Goal: Information Seeking & Learning: Learn about a topic

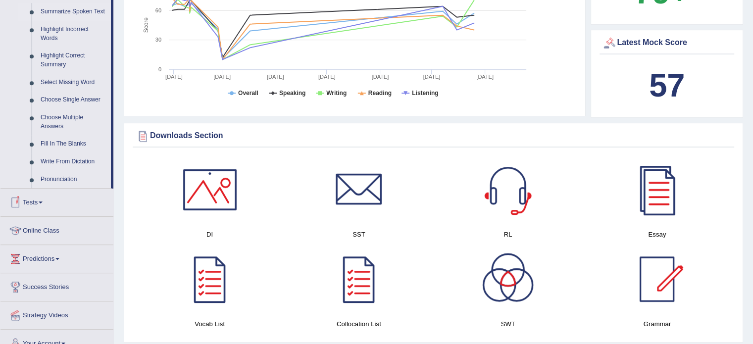
scroll to position [396, 0]
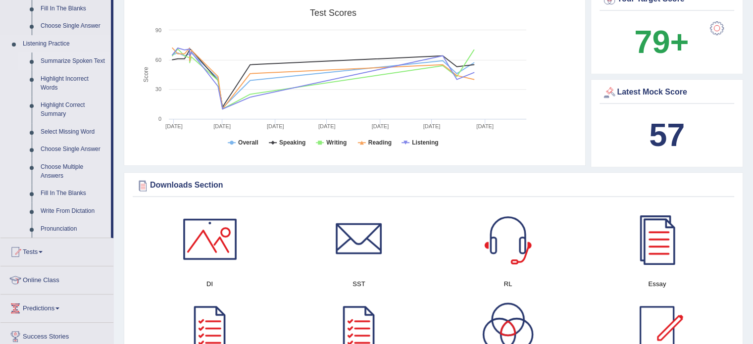
click at [76, 62] on link "Summarize Spoken Text" at bounding box center [73, 61] width 75 height 18
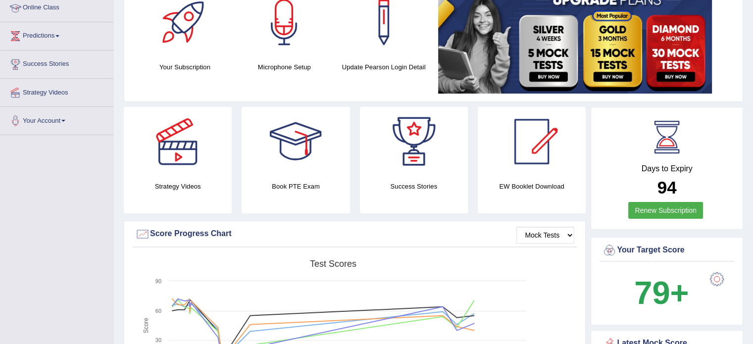
scroll to position [151, 0]
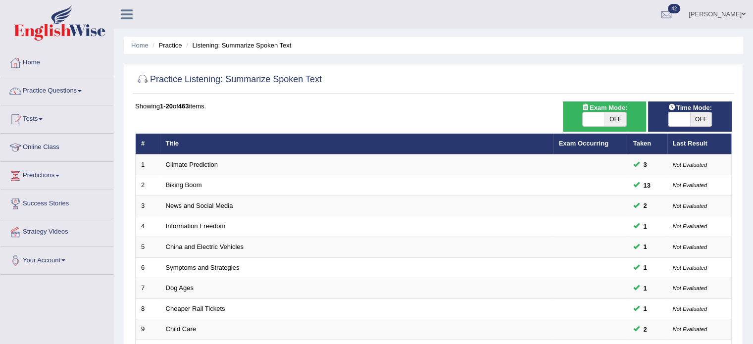
click at [606, 117] on span "OFF" at bounding box center [615, 119] width 22 height 14
checkbox input "true"
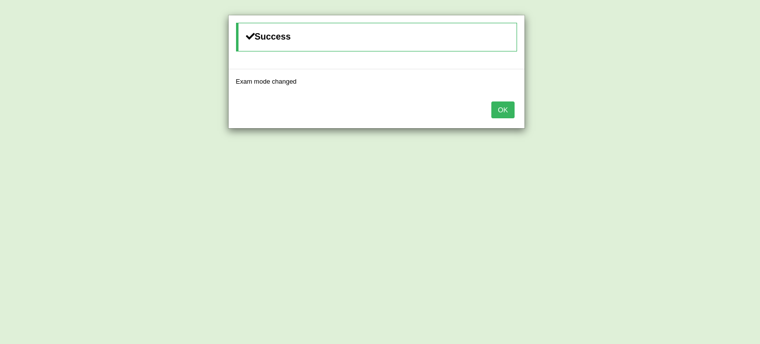
click at [501, 110] on button "OK" at bounding box center [503, 109] width 23 height 17
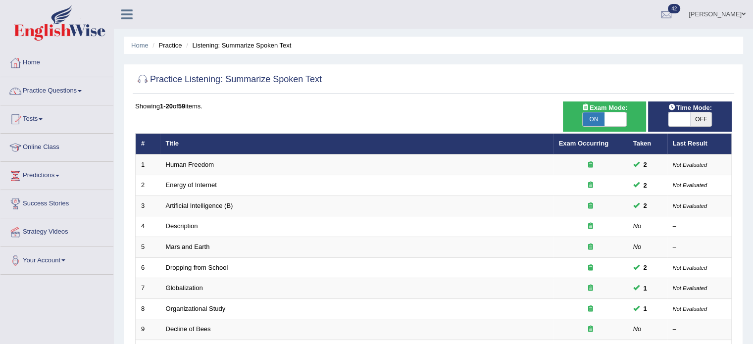
click at [591, 119] on span "ON" at bounding box center [594, 119] width 22 height 14
checkbox input "false"
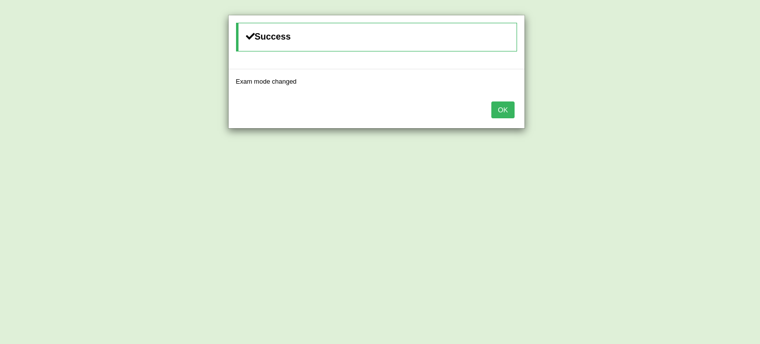
click at [504, 112] on button "OK" at bounding box center [503, 109] width 23 height 17
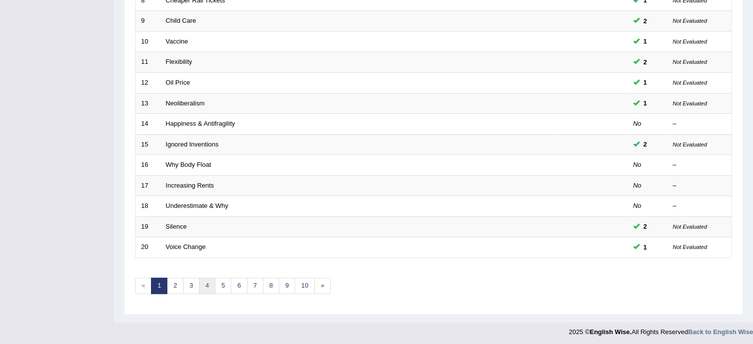
click at [208, 281] on link "4" at bounding box center [207, 286] width 16 height 16
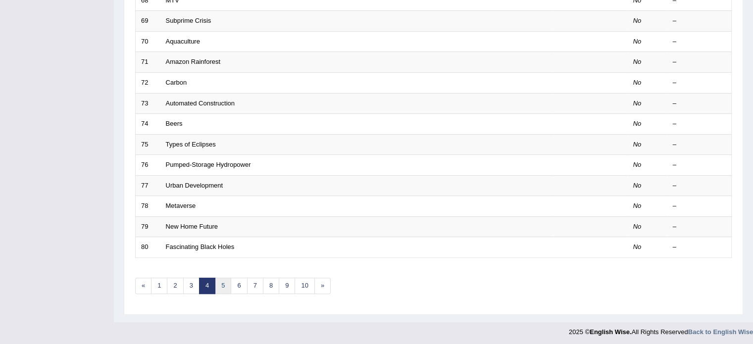
click at [217, 282] on link "5" at bounding box center [223, 286] width 16 height 16
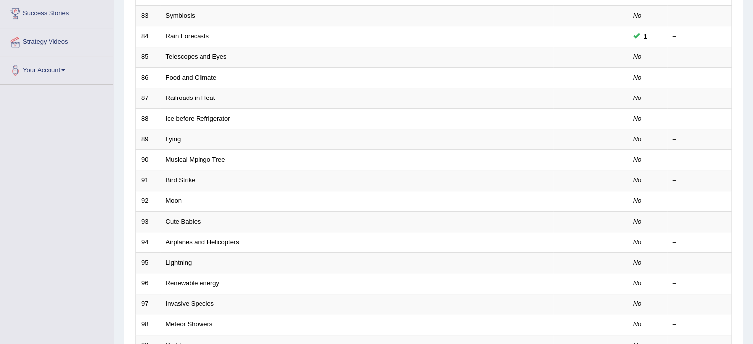
scroll to position [308, 0]
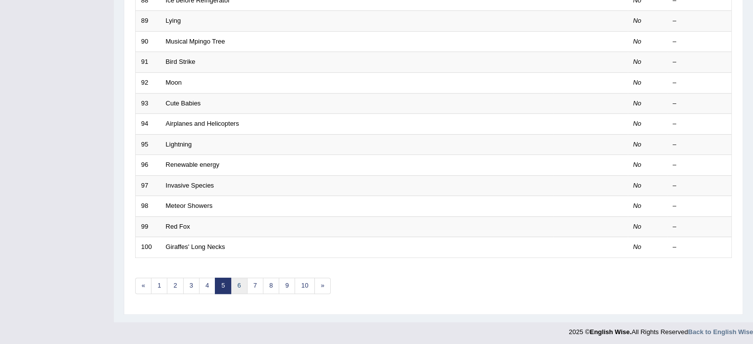
click at [235, 283] on link "6" at bounding box center [239, 286] width 16 height 16
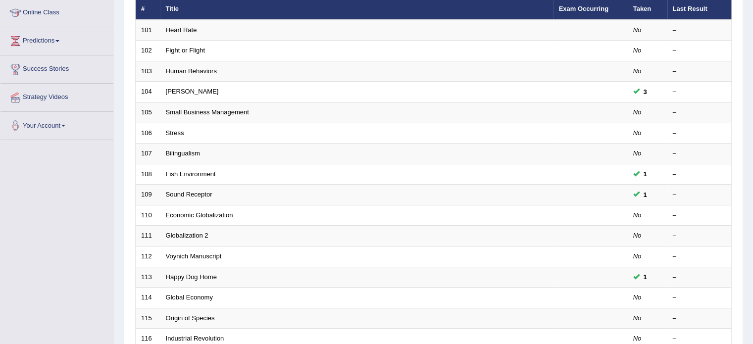
scroll to position [308, 0]
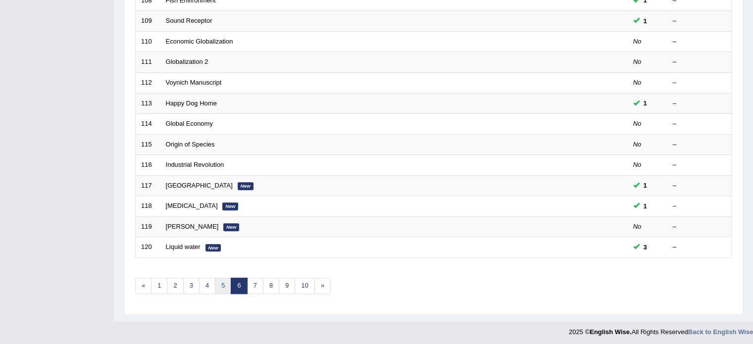
click at [215, 282] on link "5" at bounding box center [223, 286] width 16 height 16
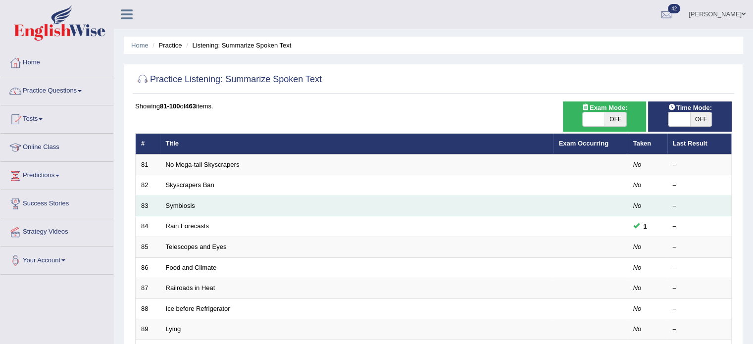
drag, startPoint x: 0, startPoint y: 0, endPoint x: 173, endPoint y: 210, distance: 271.9
click at [186, 224] on link "Rain Forecasts" at bounding box center [187, 225] width 43 height 7
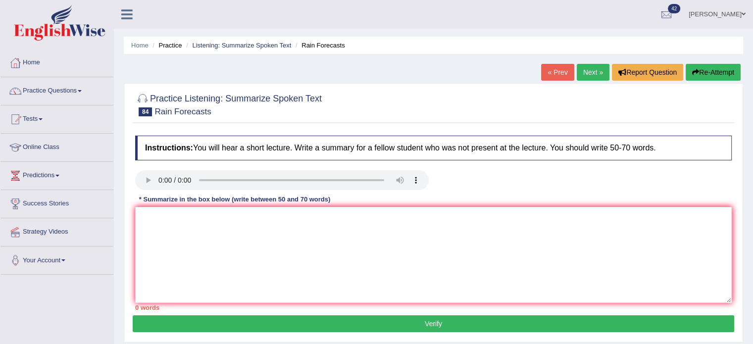
scroll to position [50, 0]
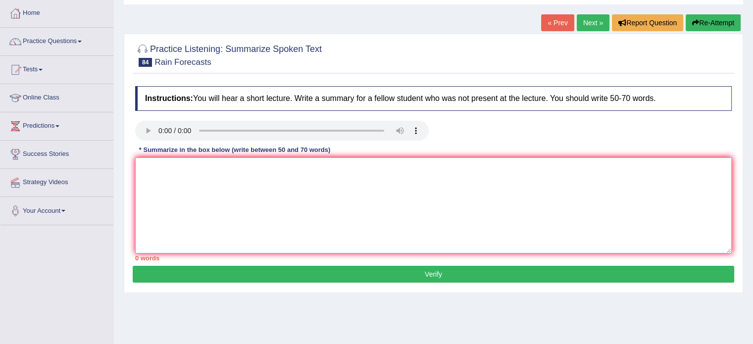
click at [202, 221] on textarea at bounding box center [433, 205] width 597 height 96
paste textarea "The speaker provided a comprehensive overview of [main topic], highlighting sev…"
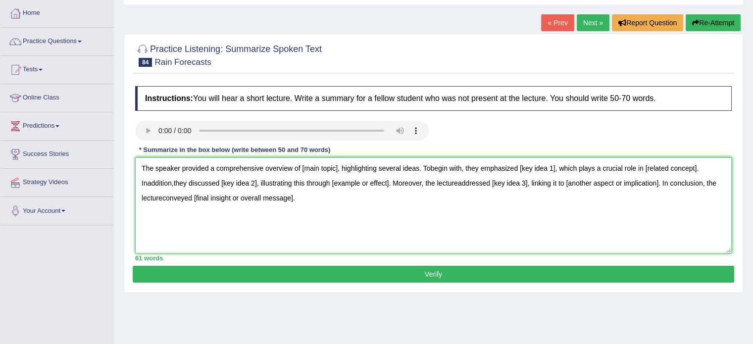
drag, startPoint x: 301, startPoint y: 166, endPoint x: 337, endPoint y: 172, distance: 36.1
click at [337, 172] on textarea "The speaker provided a comprehensive overview of [main topic], highlighting sev…" at bounding box center [433, 205] width 597 height 96
click at [428, 165] on textarea "The speaker provided a comprehensive overview of rain forcast, highlighting sev…" at bounding box center [433, 205] width 597 height 96
drag, startPoint x: 527, startPoint y: 166, endPoint x: 555, endPoint y: 168, distance: 28.3
click at [555, 168] on textarea "The speaker provided a comprehensive overview of rain forcast, highlighting sev…" at bounding box center [433, 205] width 597 height 96
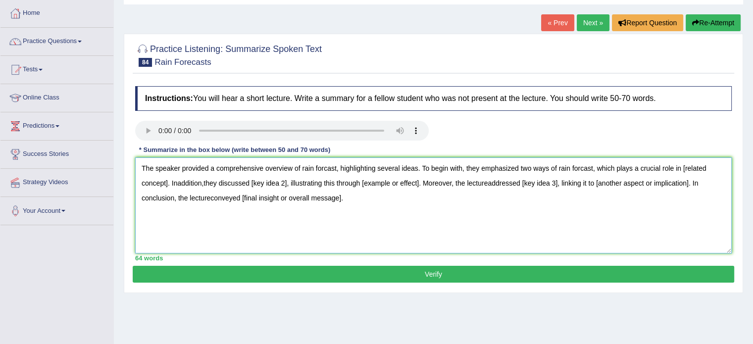
drag, startPoint x: 683, startPoint y: 165, endPoint x: 167, endPoint y: 184, distance: 516.2
click at [167, 184] on textarea "The speaker provided a comprehensive overview of rain forcast, highlighting sev…" at bounding box center [433, 205] width 597 height 96
click at [232, 183] on textarea "The speaker provided a comprehensive overview of rain forcast, highlighting sev…" at bounding box center [433, 205] width 597 height 96
drag, startPoint x: 308, startPoint y: 182, endPoint x: 328, endPoint y: 183, distance: 19.8
click at [327, 183] on textarea "The speaker provided a comprehensive overview of rain forcast, highlighting sev…" at bounding box center [433, 205] width 597 height 96
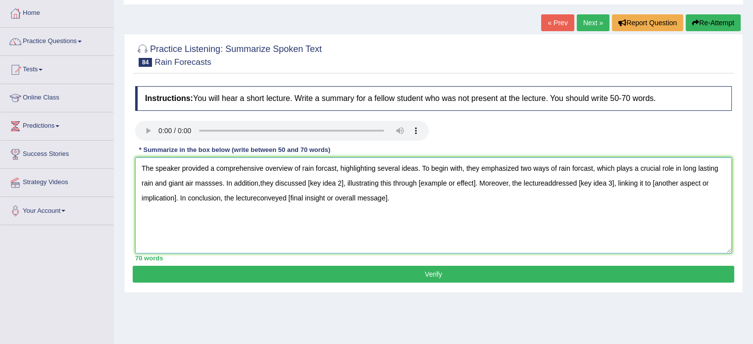
click at [343, 183] on textarea "The speaker provided a comprehensive overview of rain forcast, highlighting sev…" at bounding box center [433, 205] width 597 height 96
drag, startPoint x: 306, startPoint y: 178, endPoint x: 343, endPoint y: 188, distance: 37.9
click at [343, 188] on textarea "The speaker provided a comprehensive overview of rain forcast, highlighting sev…" at bounding box center [433, 205] width 597 height 96
type textarea "The speaker provided a comprehensive overview of rain forcast, highlighting sev…"
click at [364, 269] on button "Verify" at bounding box center [433, 274] width 601 height 17
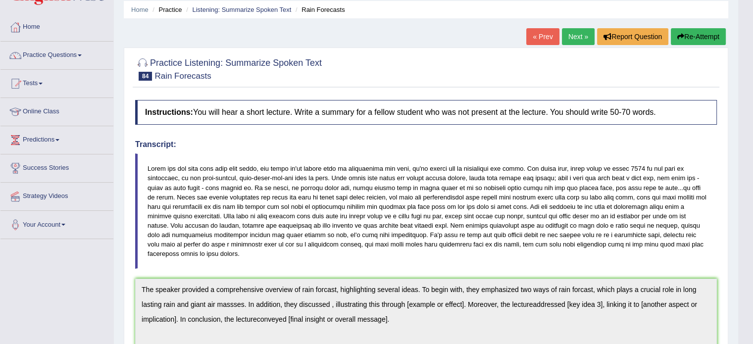
scroll to position [0, 0]
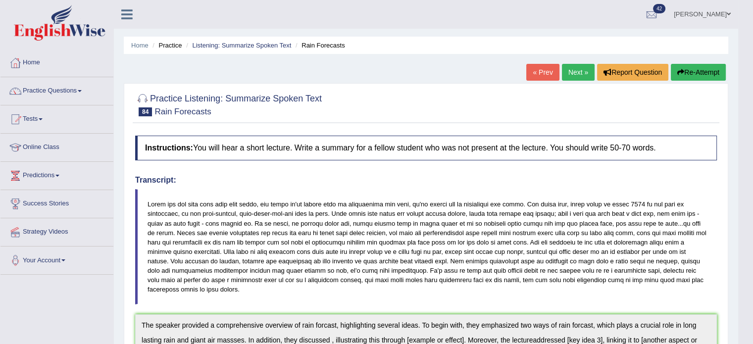
drag, startPoint x: 389, startPoint y: 55, endPoint x: 413, endPoint y: 25, distance: 39.0
click at [391, 55] on div "Home Practice Listening: Summarize Spoken Text Rain Forecasts « Prev Next » Rep…" at bounding box center [426, 325] width 624 height 650
click at [687, 45] on ul "Home Practice Listening: Summarize Spoken Text Rain Forecasts" at bounding box center [426, 45] width 604 height 17
